Goal: Check status

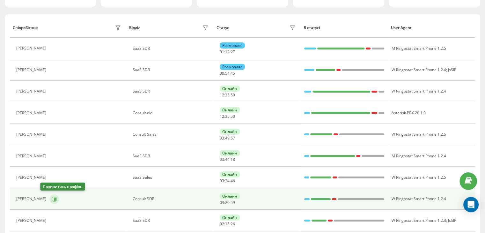
click at [52, 199] on icon at bounding box center [54, 199] width 5 height 5
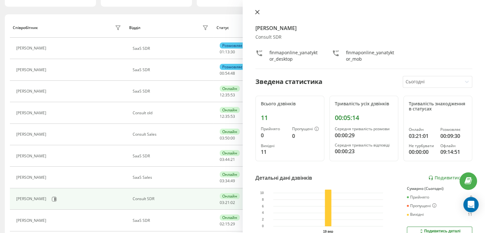
click at [255, 10] on icon at bounding box center [257, 12] width 4 height 4
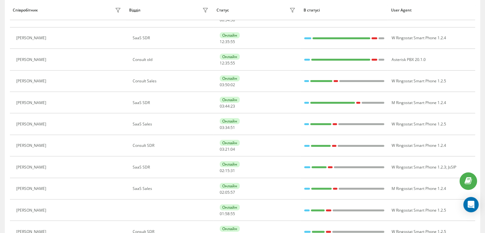
scroll to position [128, 0]
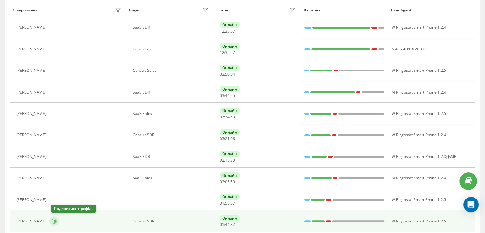
click at [55, 221] on icon at bounding box center [54, 221] width 5 height 5
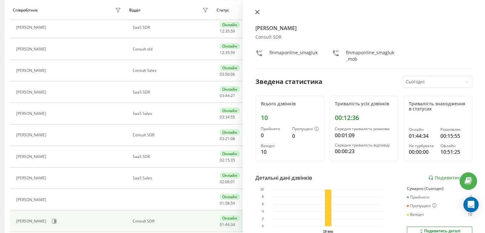
click at [258, 12] on icon at bounding box center [257, 12] width 4 height 4
